Goal: Navigation & Orientation: Find specific page/section

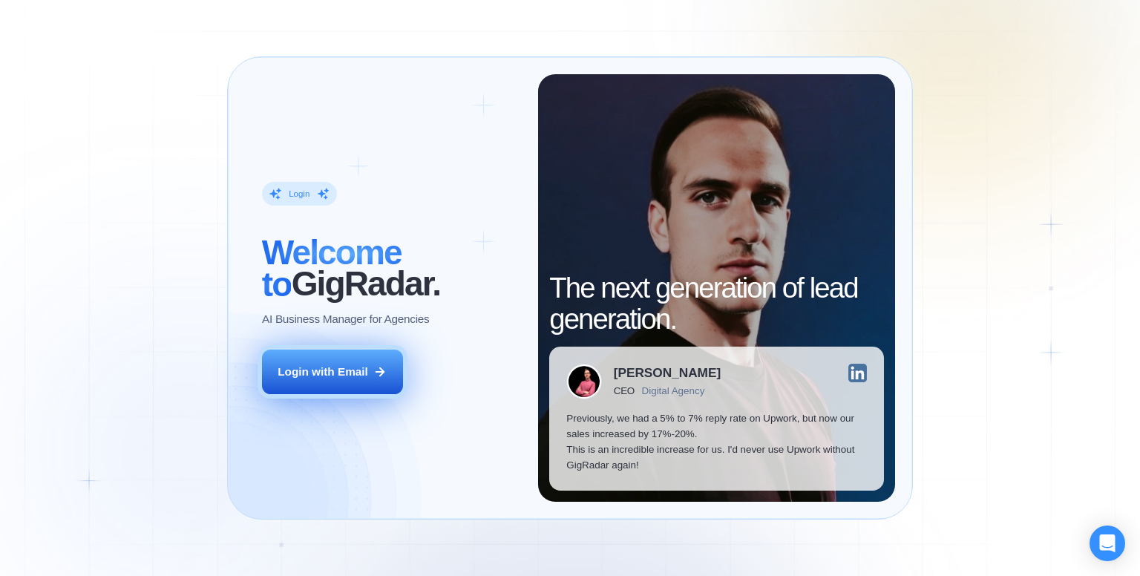
click at [362, 388] on button "Login with Email" at bounding box center [332, 372] width 141 height 45
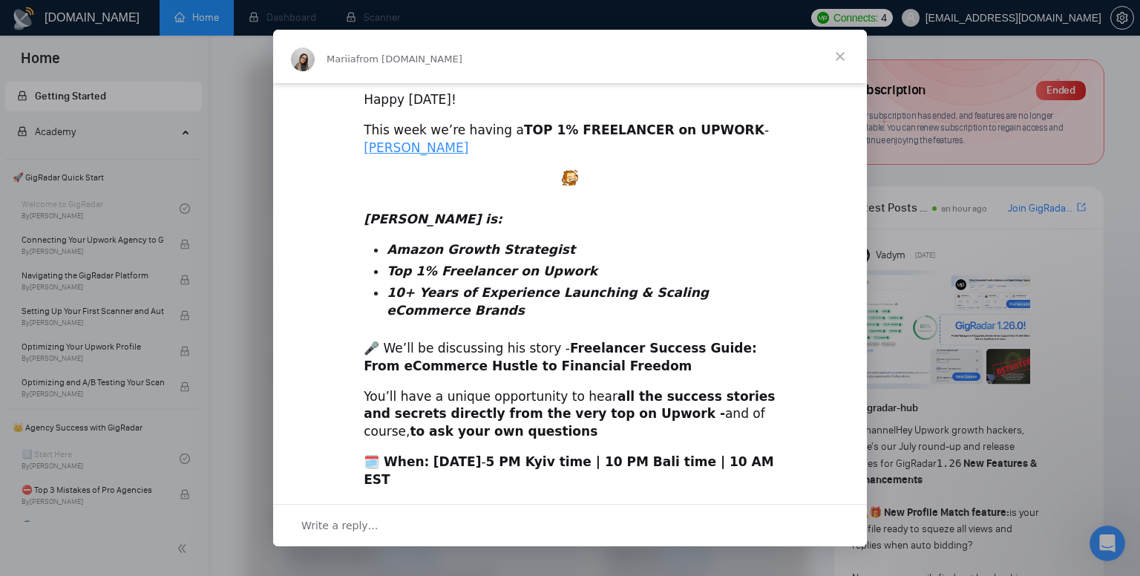
scroll to position [419, 0]
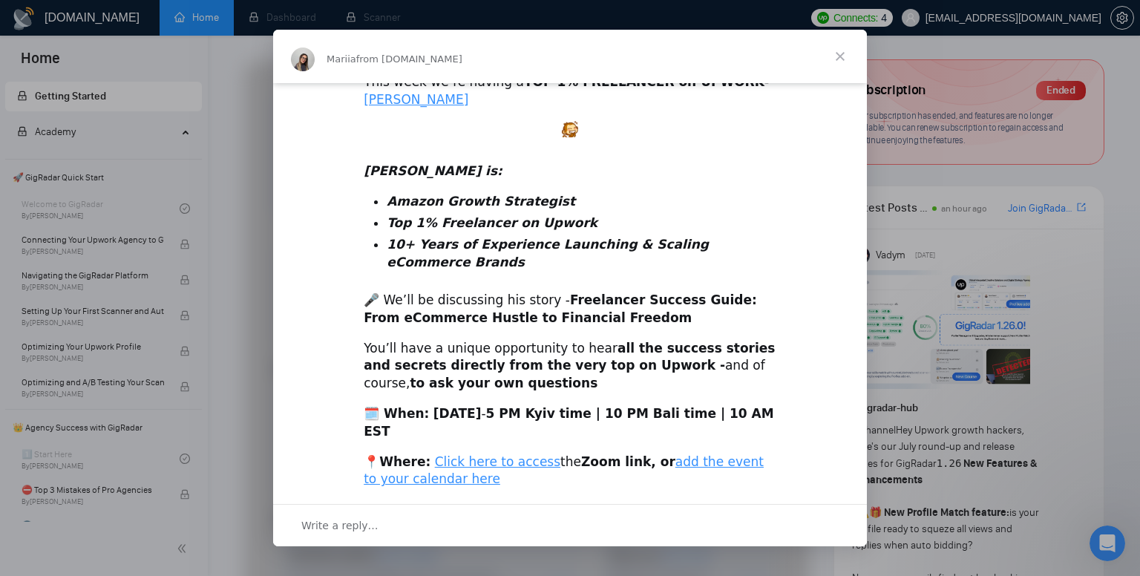
click at [839, 59] on span "Close" at bounding box center [839, 56] width 53 height 53
